Goal: Task Accomplishment & Management: Use online tool/utility

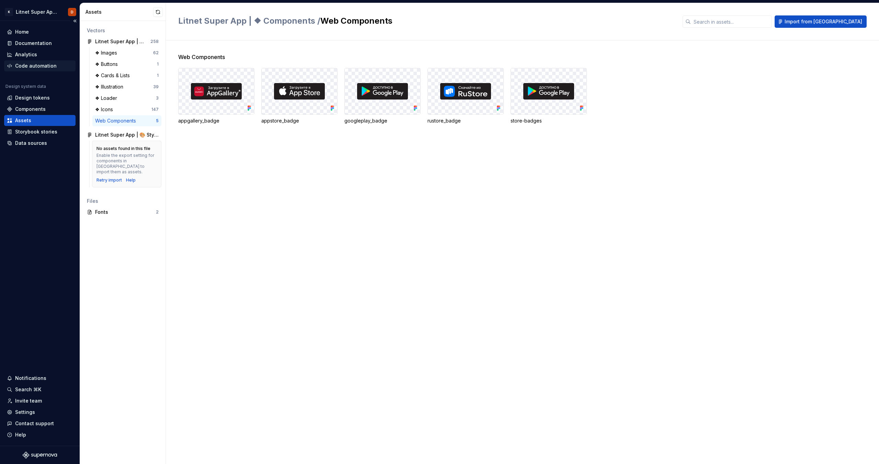
click at [36, 63] on div "Code automation" at bounding box center [36, 65] width 42 height 7
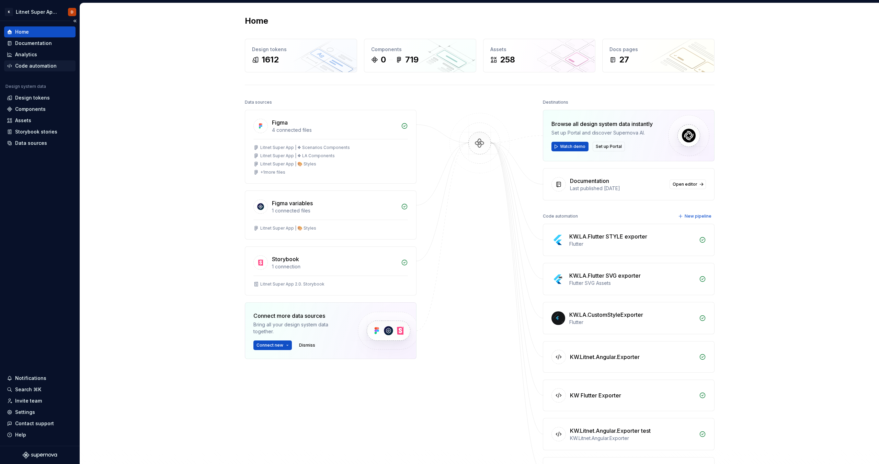
click at [55, 68] on div "Code automation" at bounding box center [40, 65] width 66 height 7
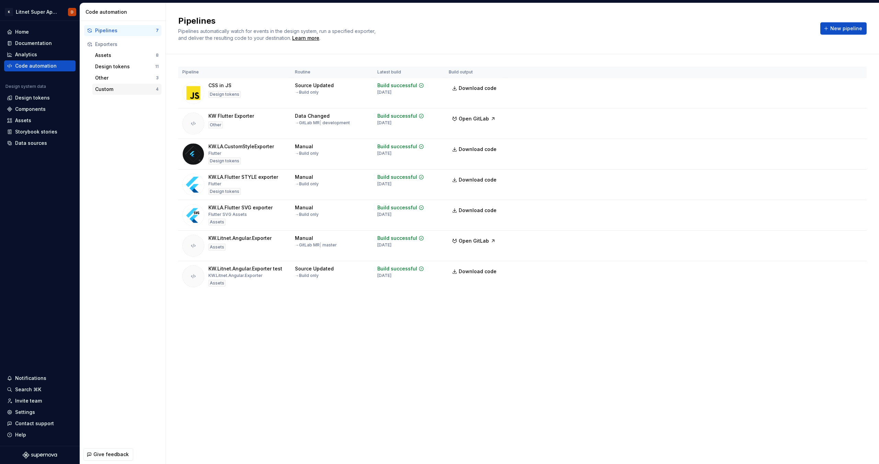
click at [130, 89] on div "Custom" at bounding box center [125, 89] width 61 height 7
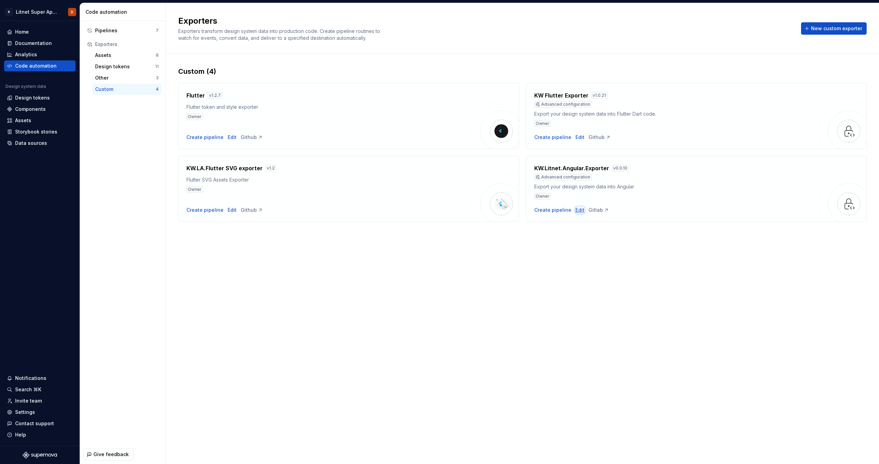
click at [576, 210] on div "Edit" at bounding box center [580, 210] width 9 height 7
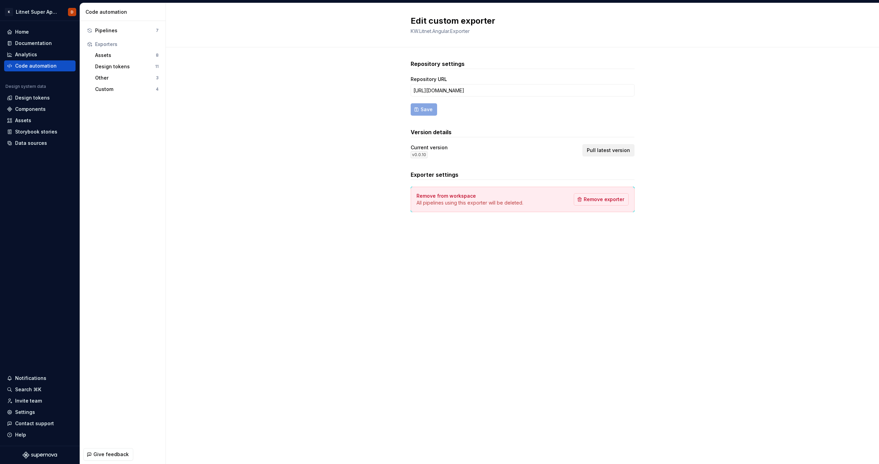
click at [606, 150] on span "Pull latest version" at bounding box center [608, 150] width 43 height 7
click at [124, 32] on div "Pipelines" at bounding box center [125, 30] width 61 height 7
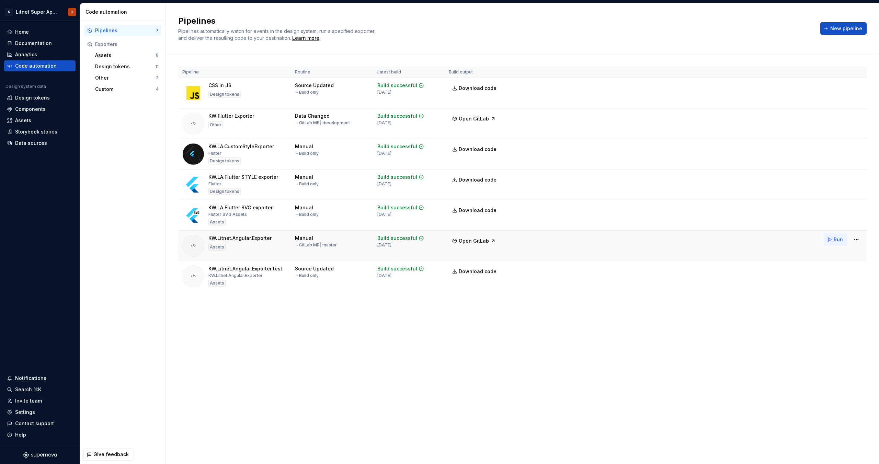
click at [831, 240] on button "Run" at bounding box center [836, 240] width 24 height 12
